Goal: Task Accomplishment & Management: Manage account settings

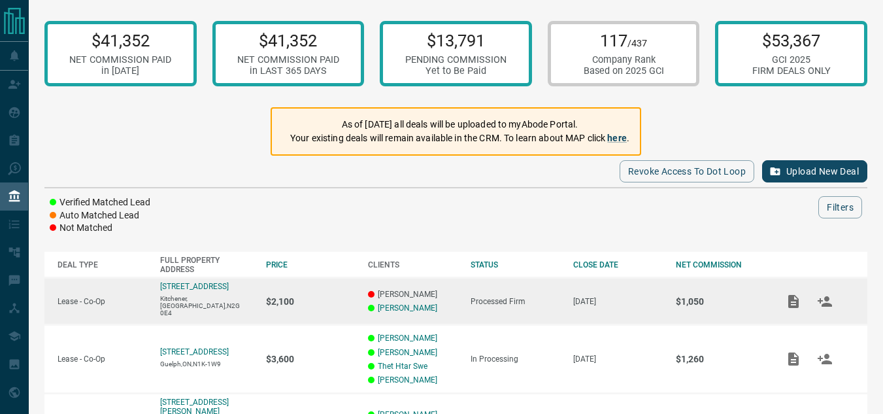
click at [403, 293] on p "[PERSON_NAME]" at bounding box center [413, 294] width 90 height 9
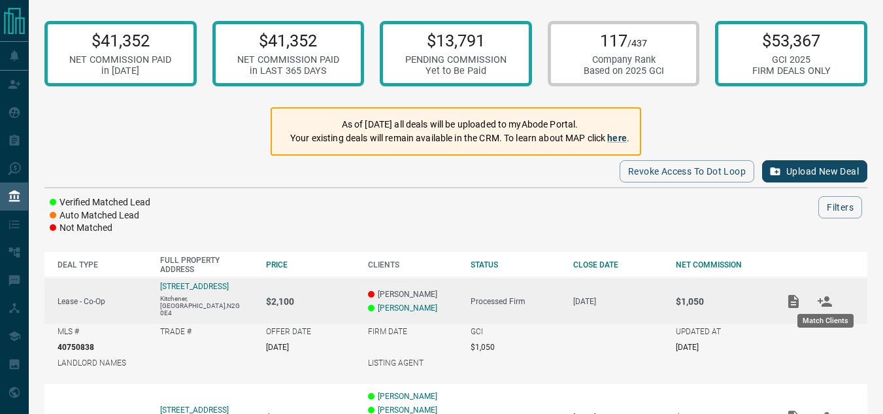
click at [822, 298] on icon "Match Clients" at bounding box center [825, 302] width 16 height 16
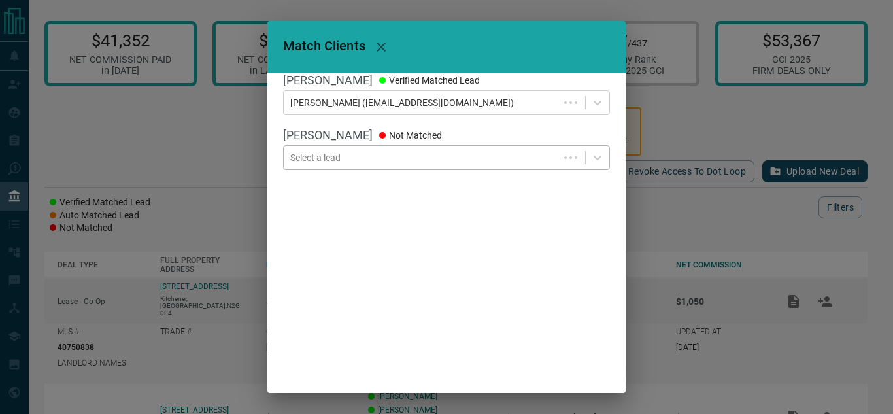
click at [382, 163] on div at bounding box center [421, 157] width 262 height 13
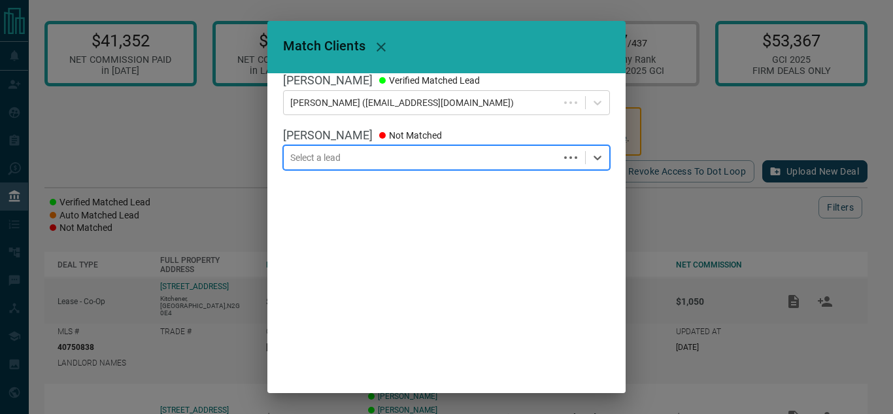
paste input "**********"
type input "**********"
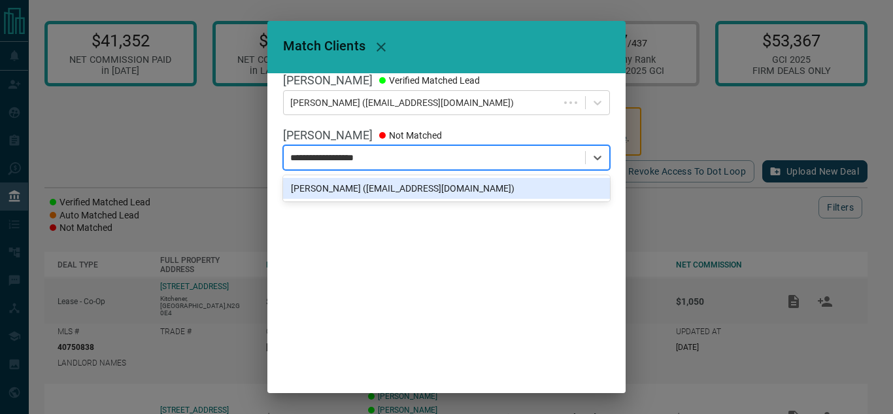
click at [436, 192] on div "[PERSON_NAME] ([EMAIL_ADDRESS][DOMAIN_NAME])" at bounding box center [446, 188] width 327 height 21
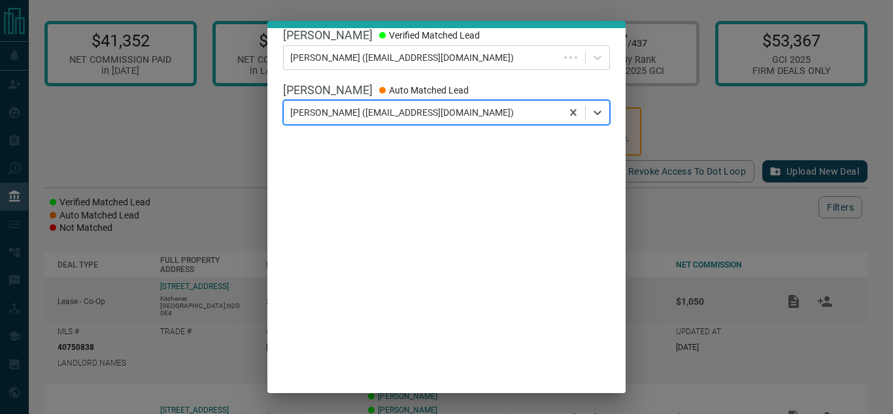
scroll to position [86, 0]
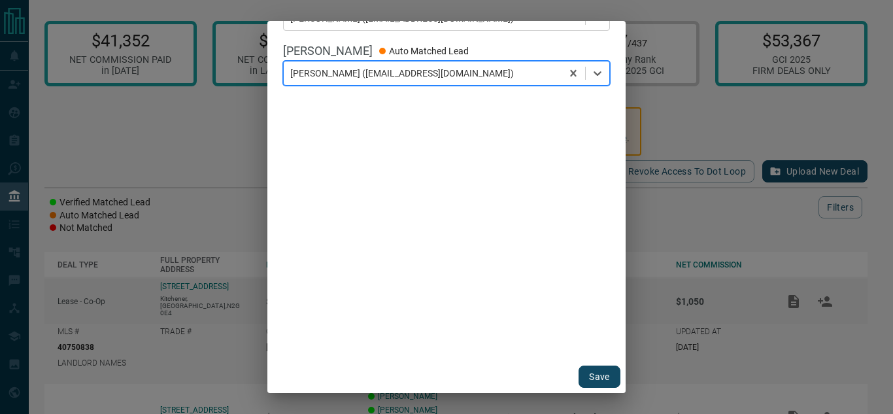
click at [590, 374] on button "Save" at bounding box center [600, 377] width 42 height 22
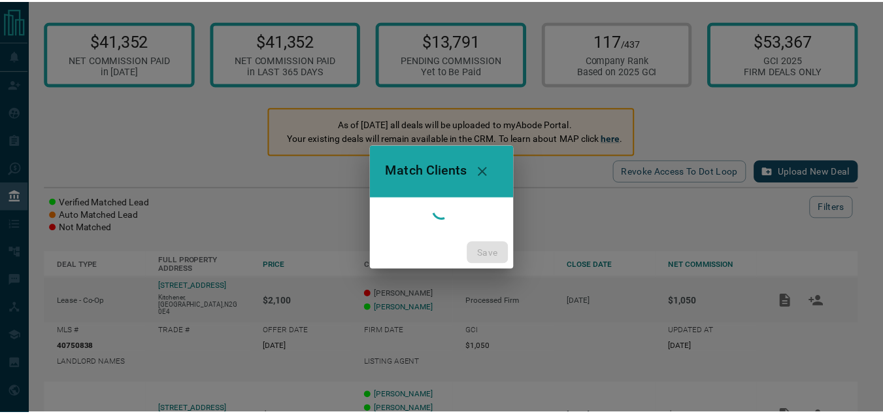
scroll to position [0, 0]
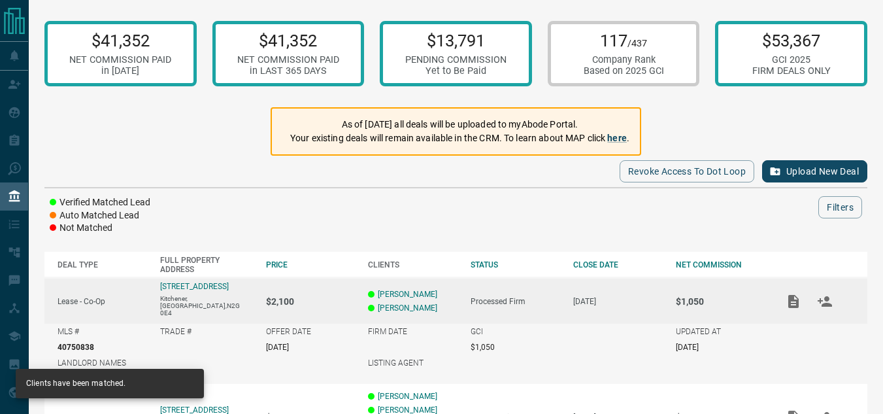
click at [512, 217] on div at bounding box center [496, 207] width 645 height 22
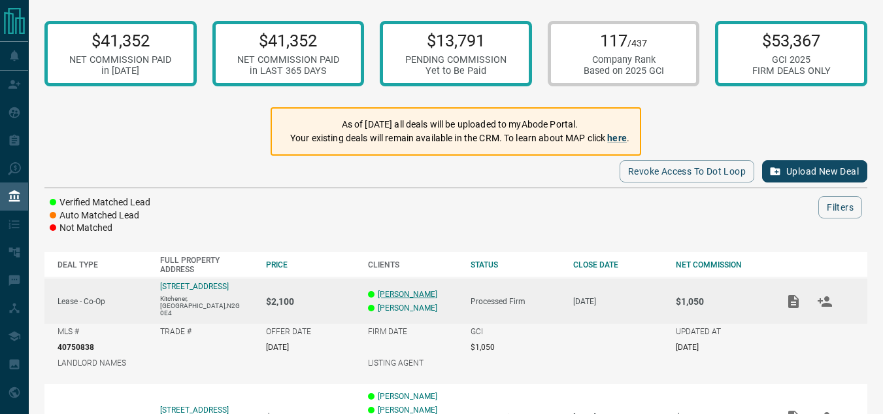
click at [405, 290] on link "[PERSON_NAME]" at bounding box center [408, 294] width 60 height 9
